Goal: Find specific page/section: Find specific page/section

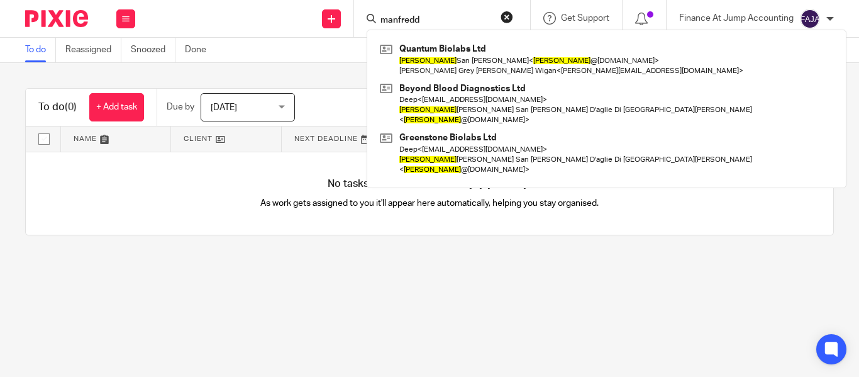
click at [393, 16] on input "manfredd" at bounding box center [435, 20] width 113 height 11
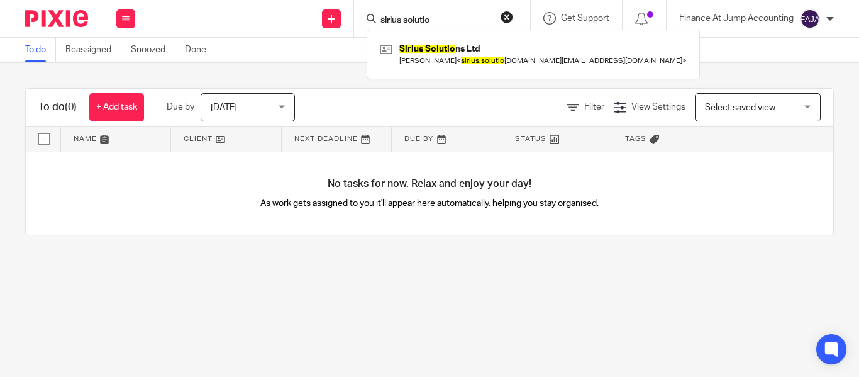
type input "sirius solutio"
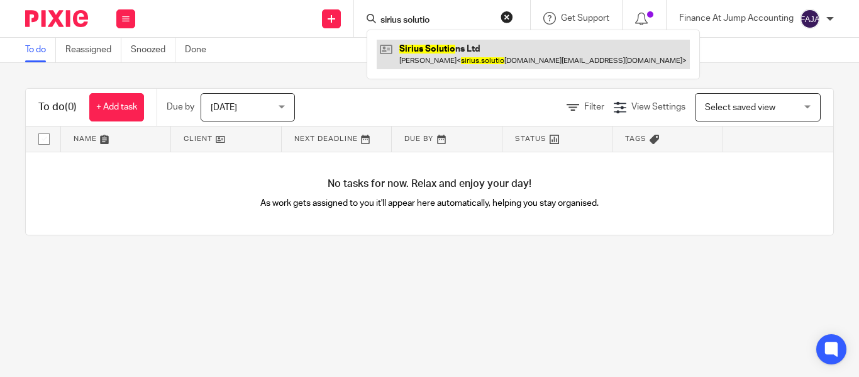
click at [447, 57] on link at bounding box center [533, 54] width 313 height 29
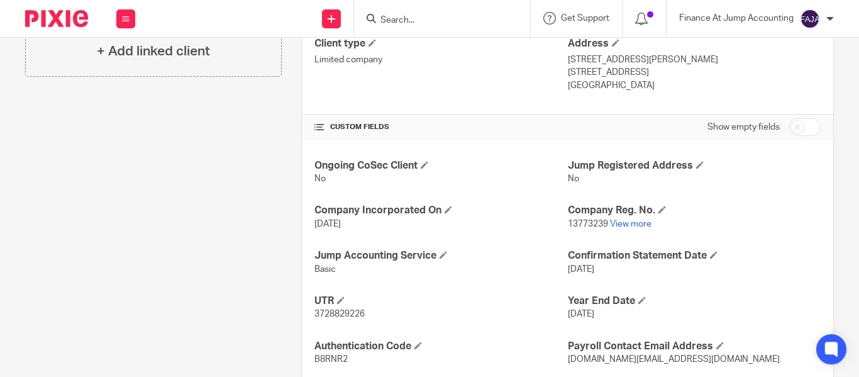
scroll to position [437, 0]
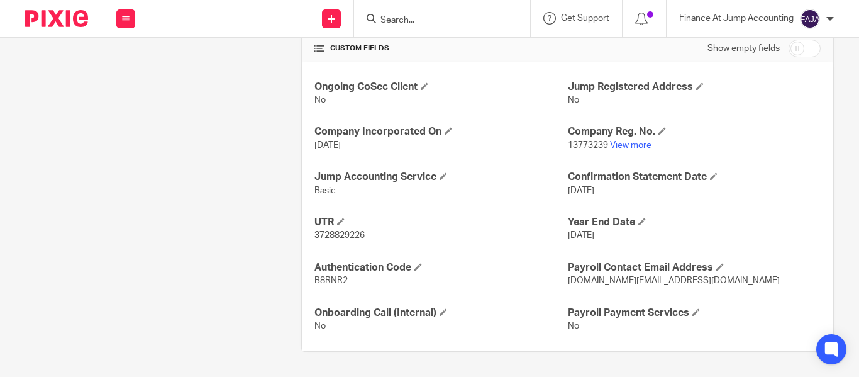
click at [621, 143] on link "View more" at bounding box center [631, 145] width 42 height 9
click at [435, 18] on input "Search" at bounding box center [435, 20] width 113 height 11
paste input "Ladybird Nursery Ltd"
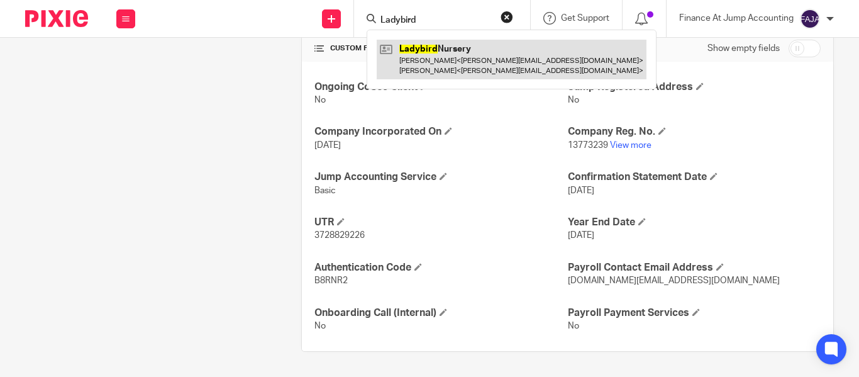
type input "Ladybird"
click at [487, 77] on link at bounding box center [512, 59] width 270 height 39
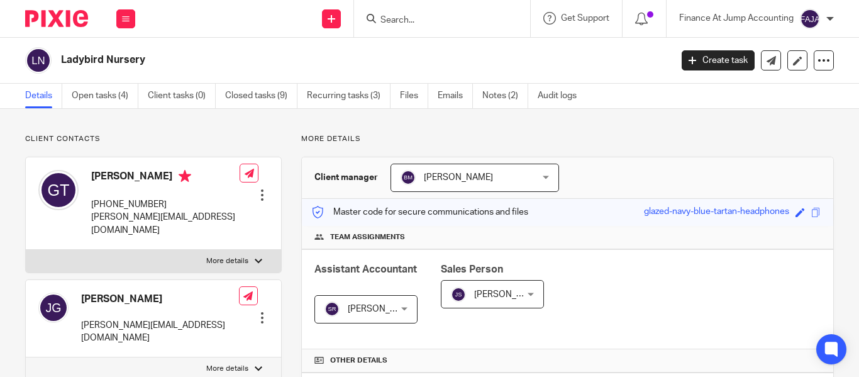
drag, startPoint x: 381, startPoint y: 10, endPoint x: 391, endPoint y: 20, distance: 14.2
click at [391, 20] on form at bounding box center [446, 19] width 134 height 16
click at [391, 20] on input "Search" at bounding box center [435, 20] width 113 height 11
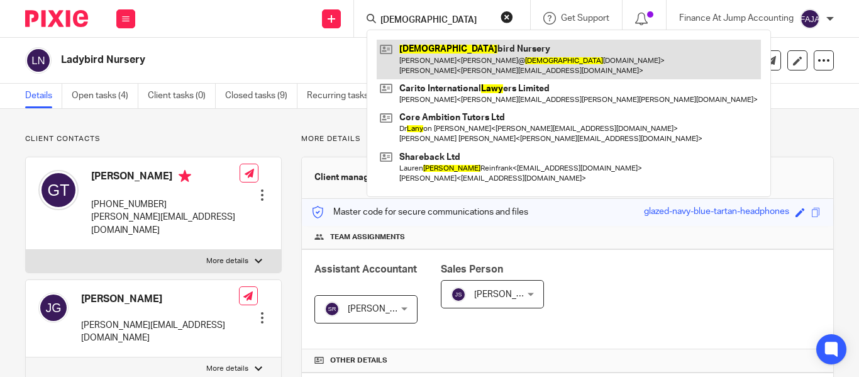
type input "[DEMOGRAPHIC_DATA]"
click at [423, 55] on link at bounding box center [569, 59] width 384 height 39
